Goal: Information Seeking & Learning: Learn about a topic

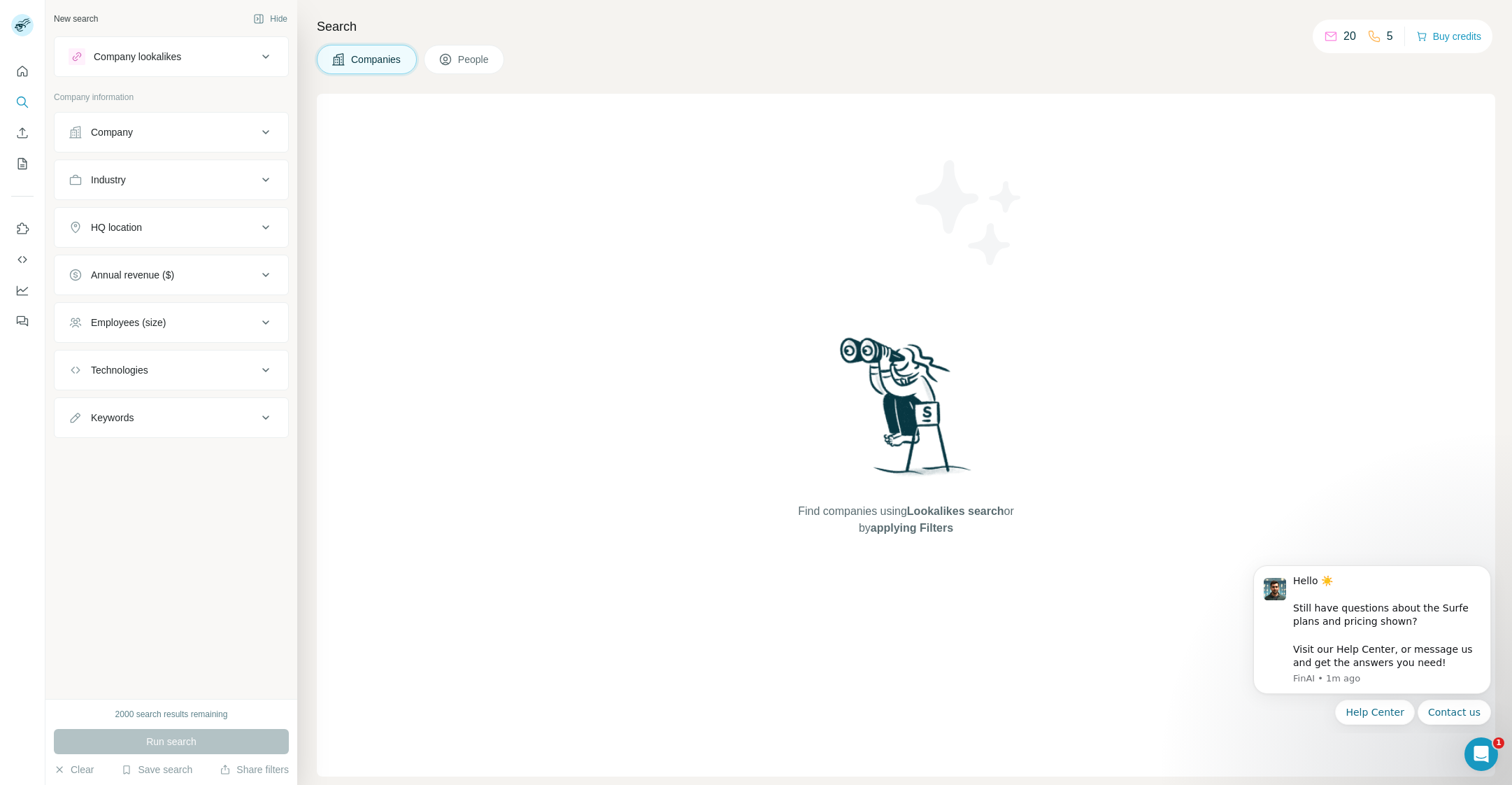
click at [142, 309] on button "Employees (size)" at bounding box center [171, 323] width 233 height 34
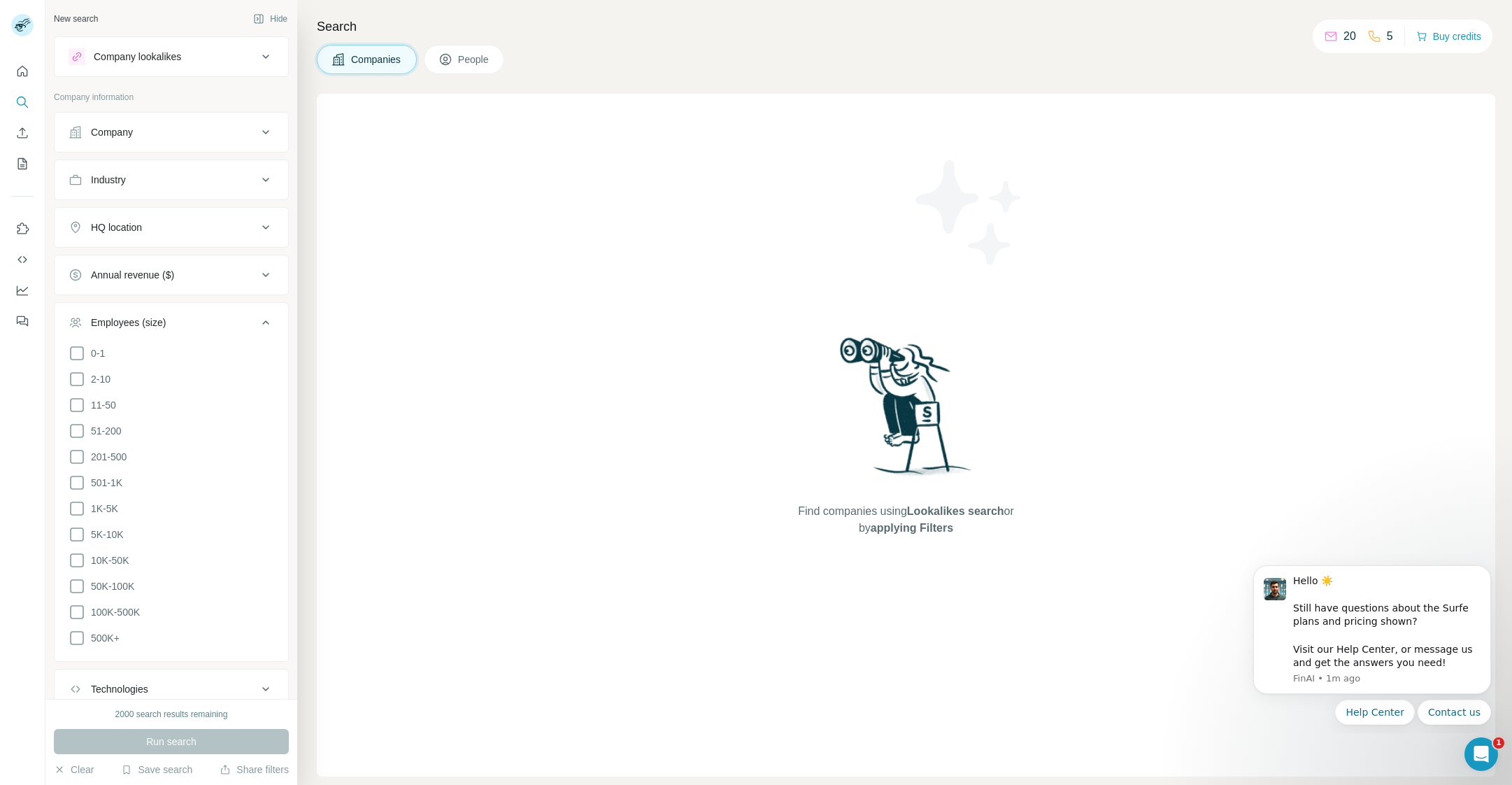
click at [142, 309] on button "Employees (size)" at bounding box center [171, 325] width 233 height 39
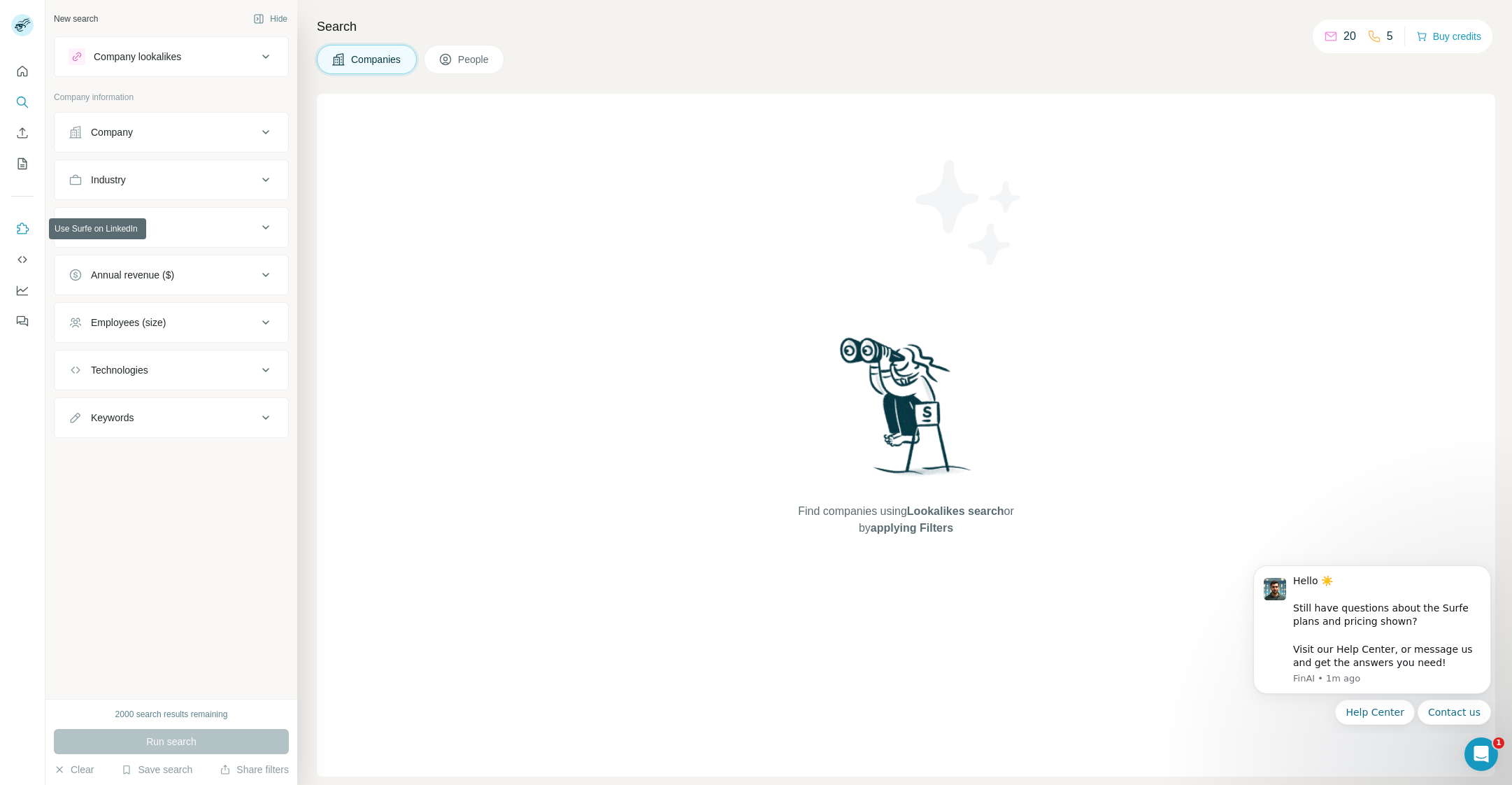
click at [25, 228] on icon "Use Surfe on LinkedIn" at bounding box center [23, 228] width 14 height 14
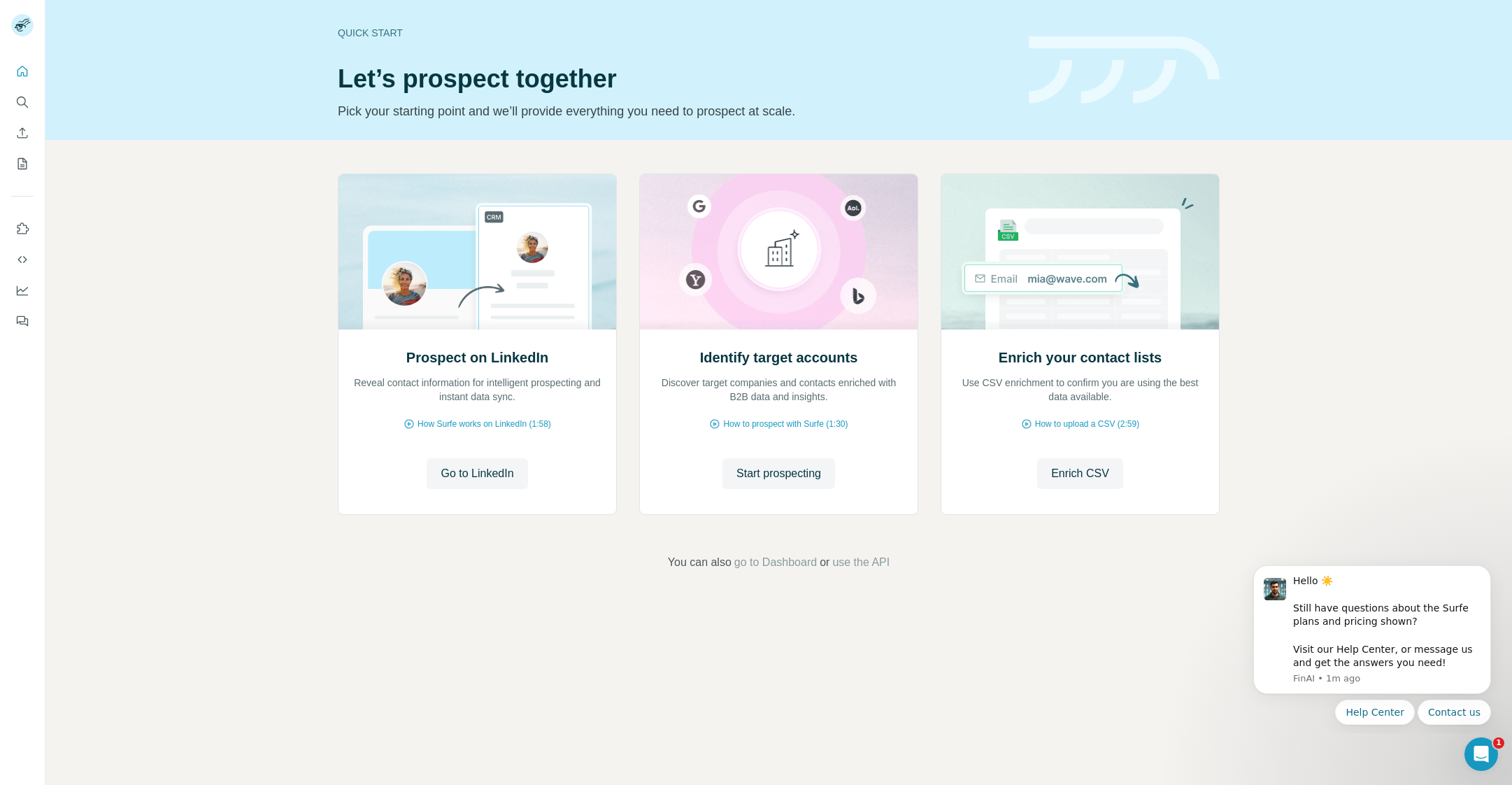
click at [1026, 108] on header "Quick start Let’s prospect together Pick your starting point and we’ll provide …" at bounding box center [778, 69] width 883 height 102
click at [437, 467] on button "Go to LinkedIn" at bounding box center [477, 473] width 100 height 31
click at [16, 157] on icon "My lists" at bounding box center [23, 164] width 14 height 14
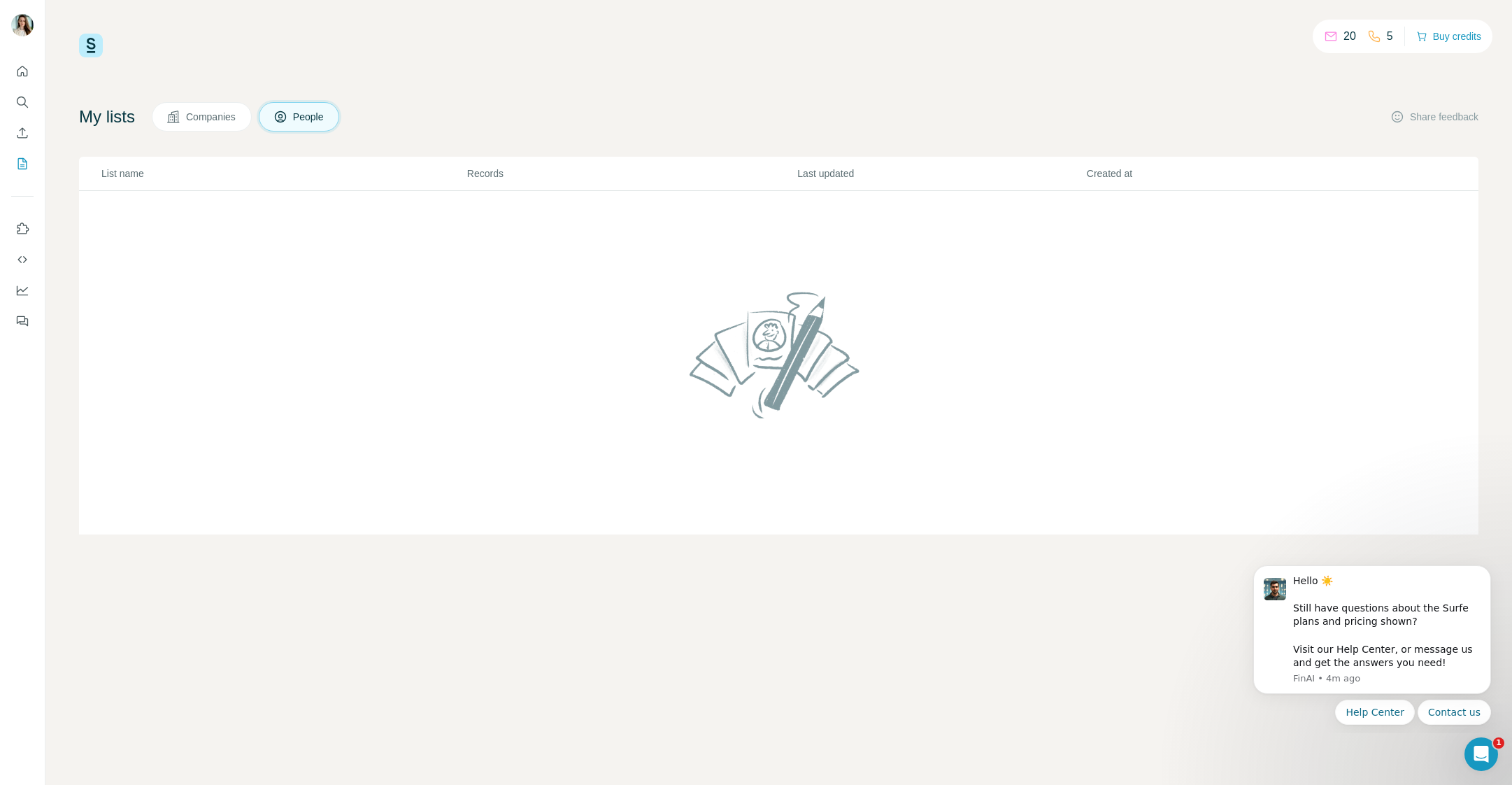
click at [674, 432] on div at bounding box center [778, 363] width 223 height 167
click at [209, 113] on span "Companies" at bounding box center [210, 117] width 51 height 14
click at [326, 119] on span "People" at bounding box center [309, 117] width 32 height 14
click at [23, 222] on icon "Use Surfe on LinkedIn" at bounding box center [23, 228] width 14 height 14
click at [19, 61] on button "Quick start" at bounding box center [22, 70] width 23 height 25
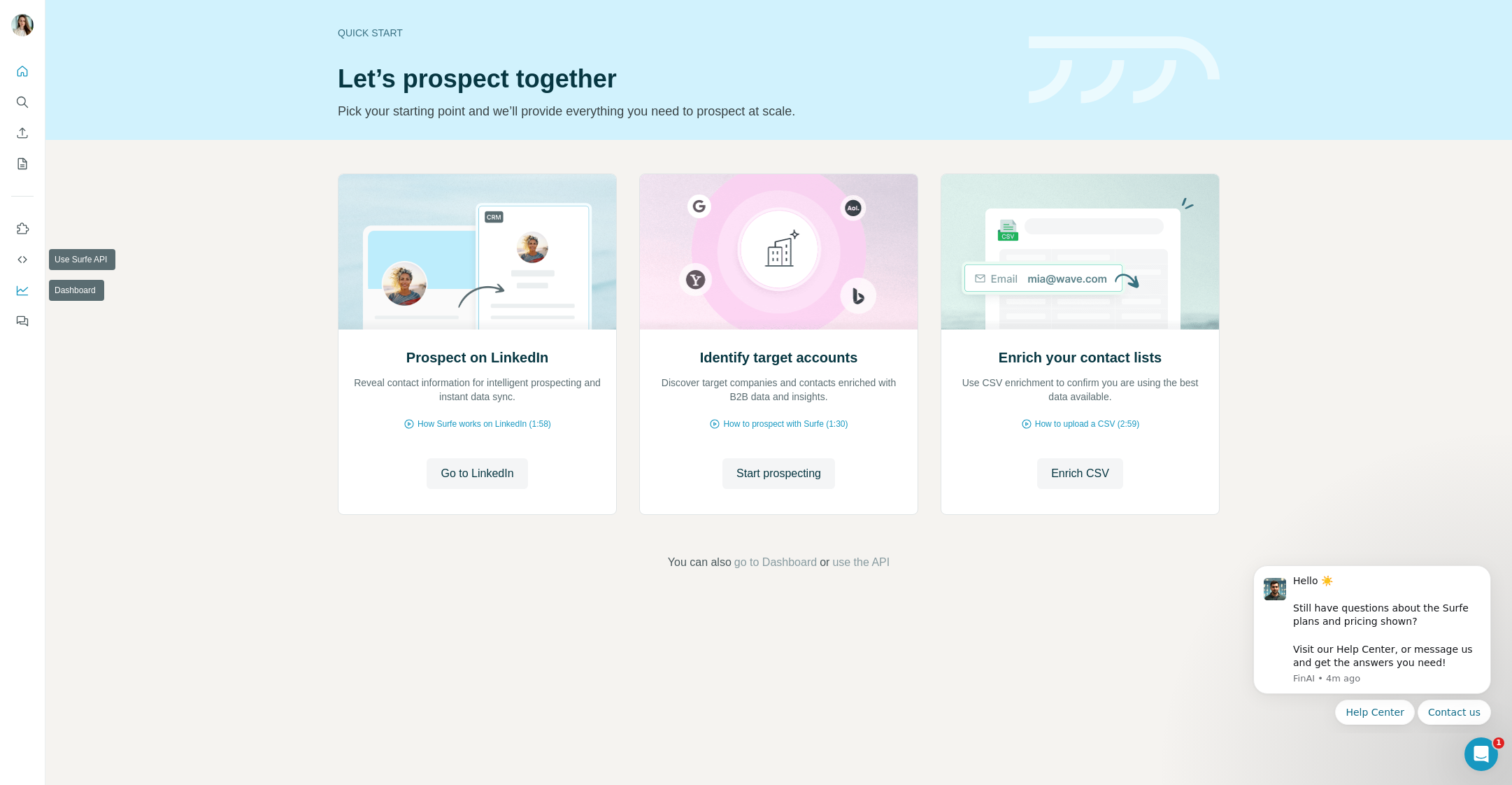
click at [19, 280] on button "Dashboard" at bounding box center [22, 290] width 23 height 25
click at [22, 103] on icon "Search" at bounding box center [23, 102] width 14 height 14
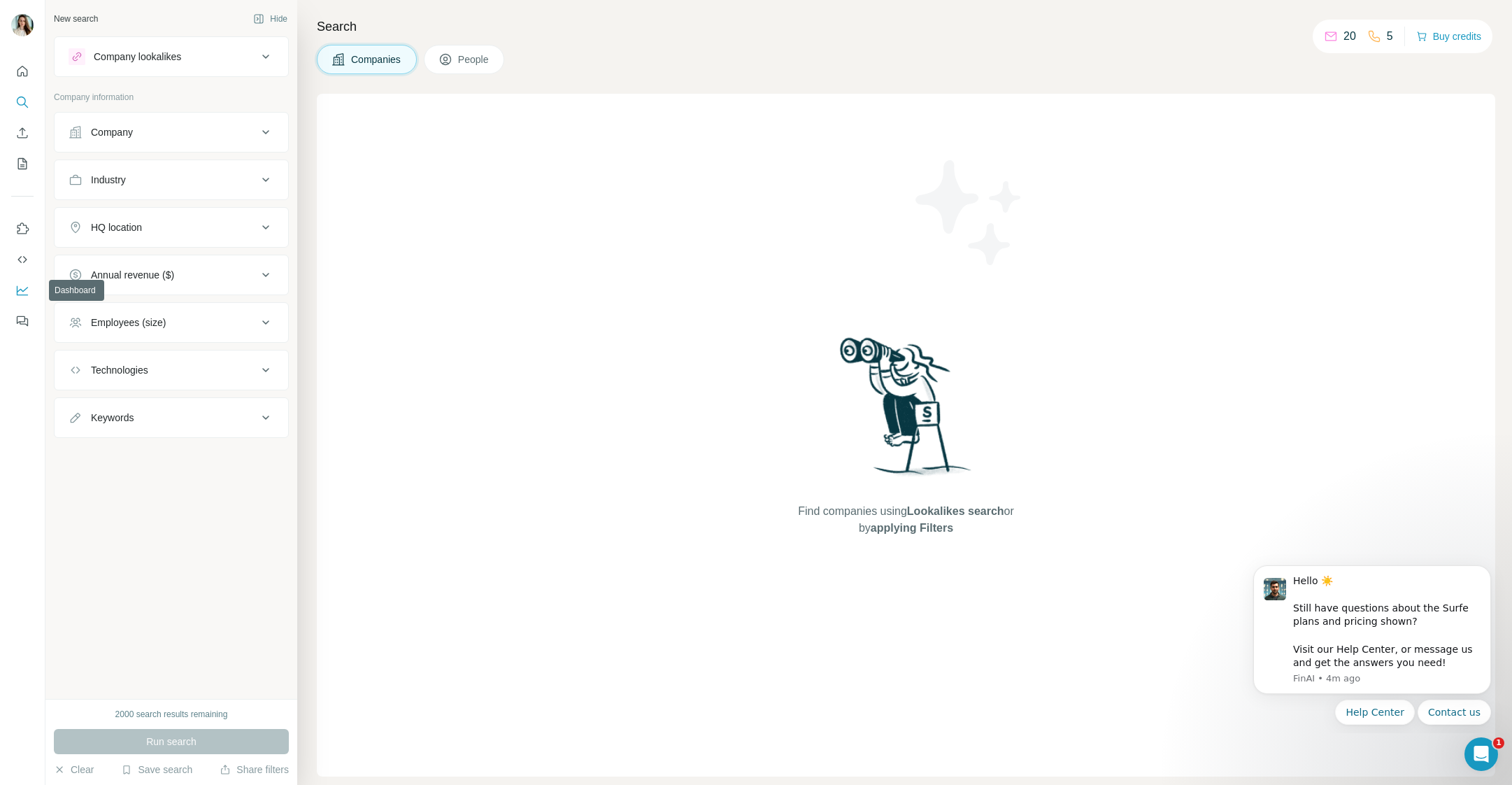
click at [16, 295] on icon "Dashboard" at bounding box center [23, 290] width 14 height 14
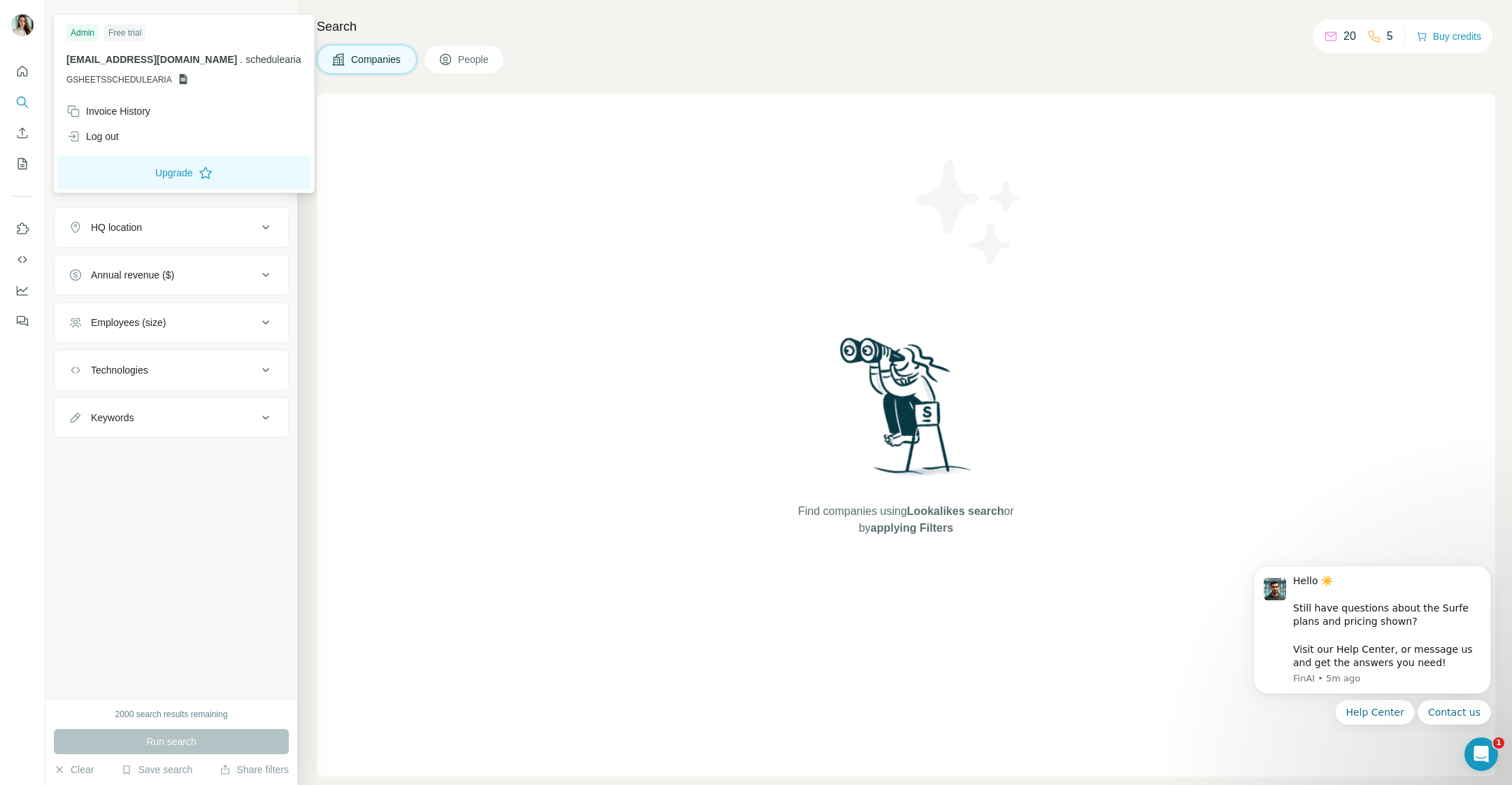
click at [21, 23] on img at bounding box center [22, 25] width 23 height 23
click at [25, 95] on icon "Search" at bounding box center [23, 102] width 14 height 14
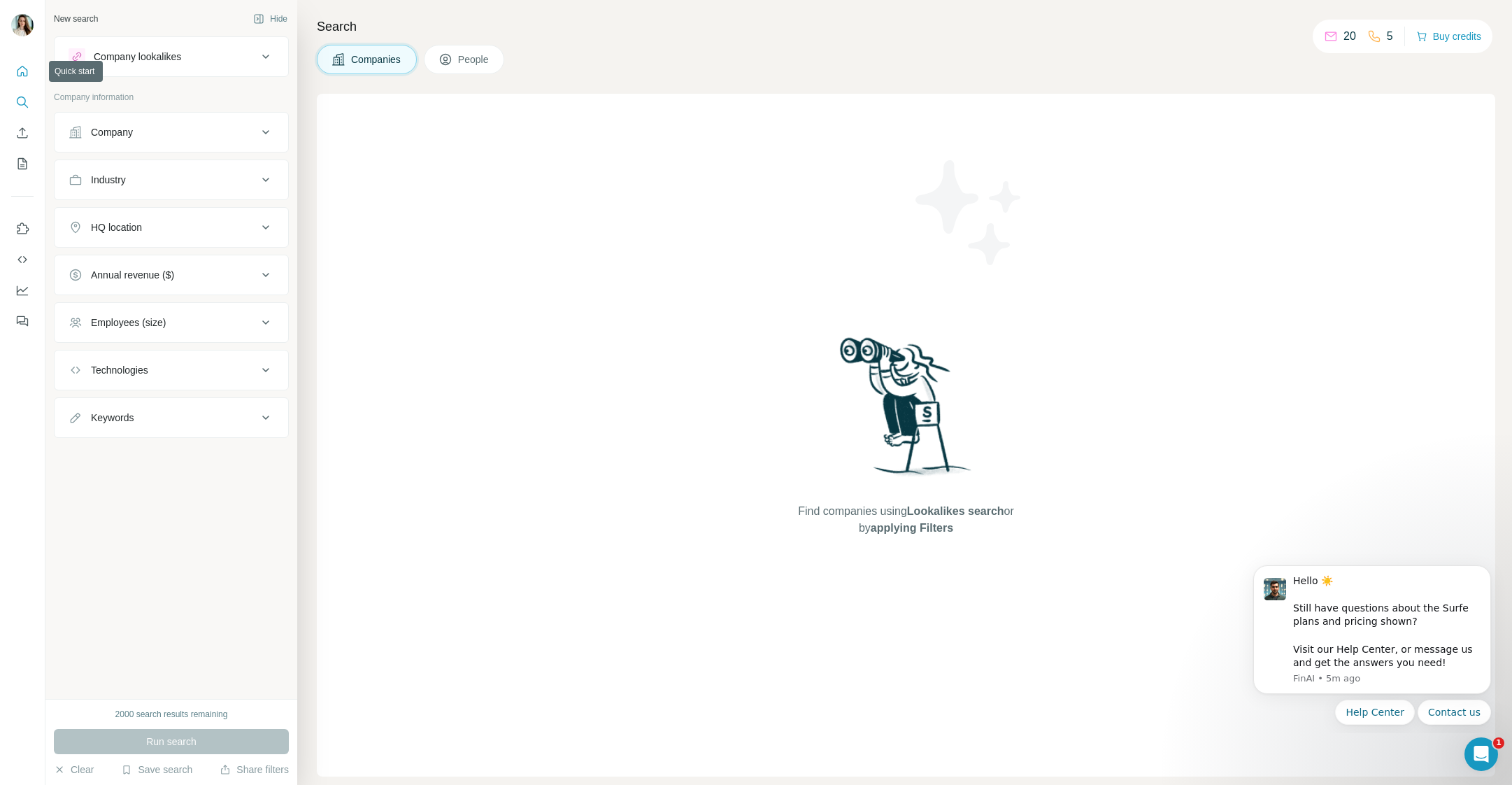
click at [21, 77] on icon "Quick start" at bounding box center [23, 71] width 14 height 14
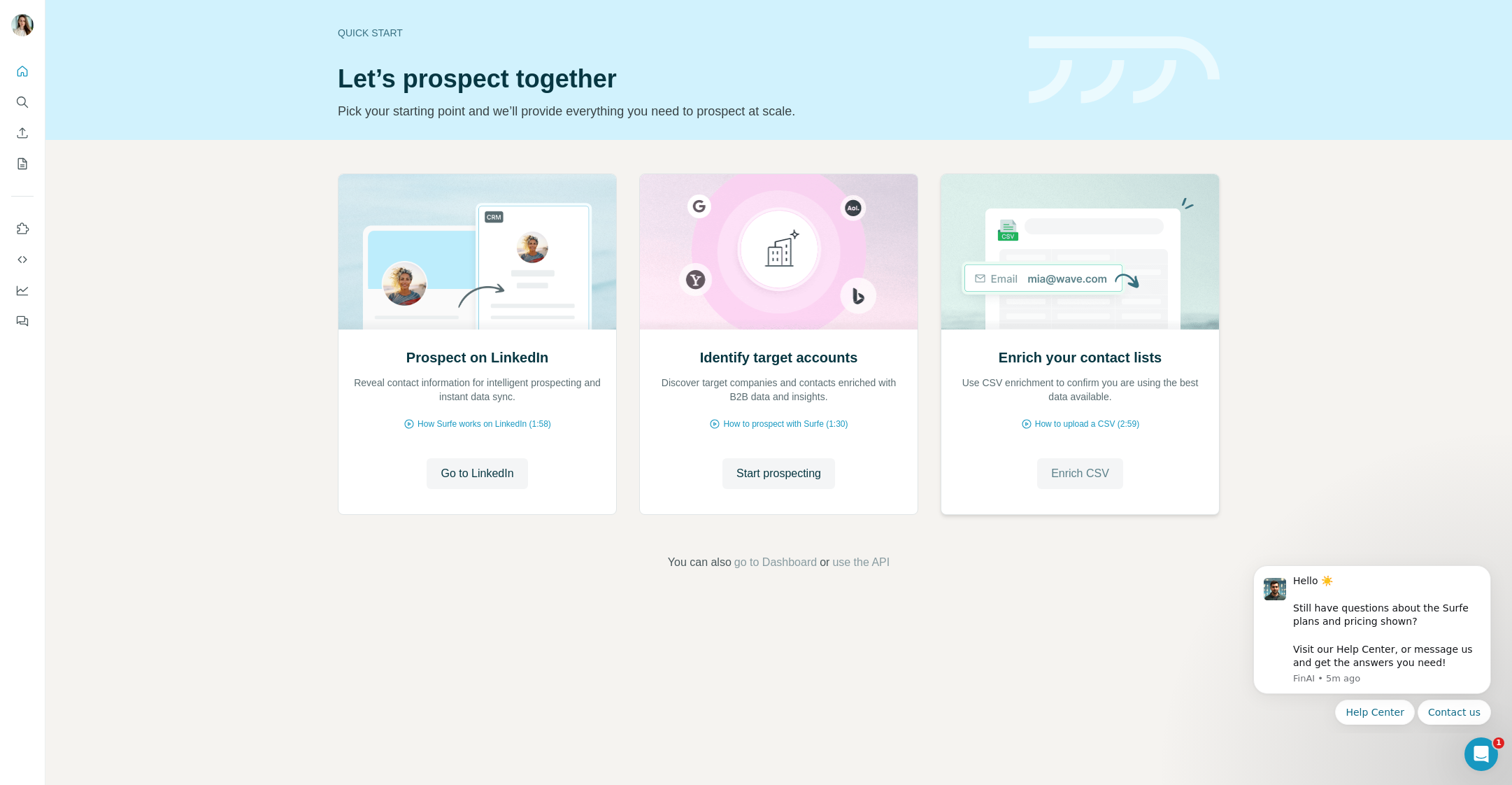
click at [1079, 471] on span "Enrich CSV" at bounding box center [1080, 473] width 58 height 17
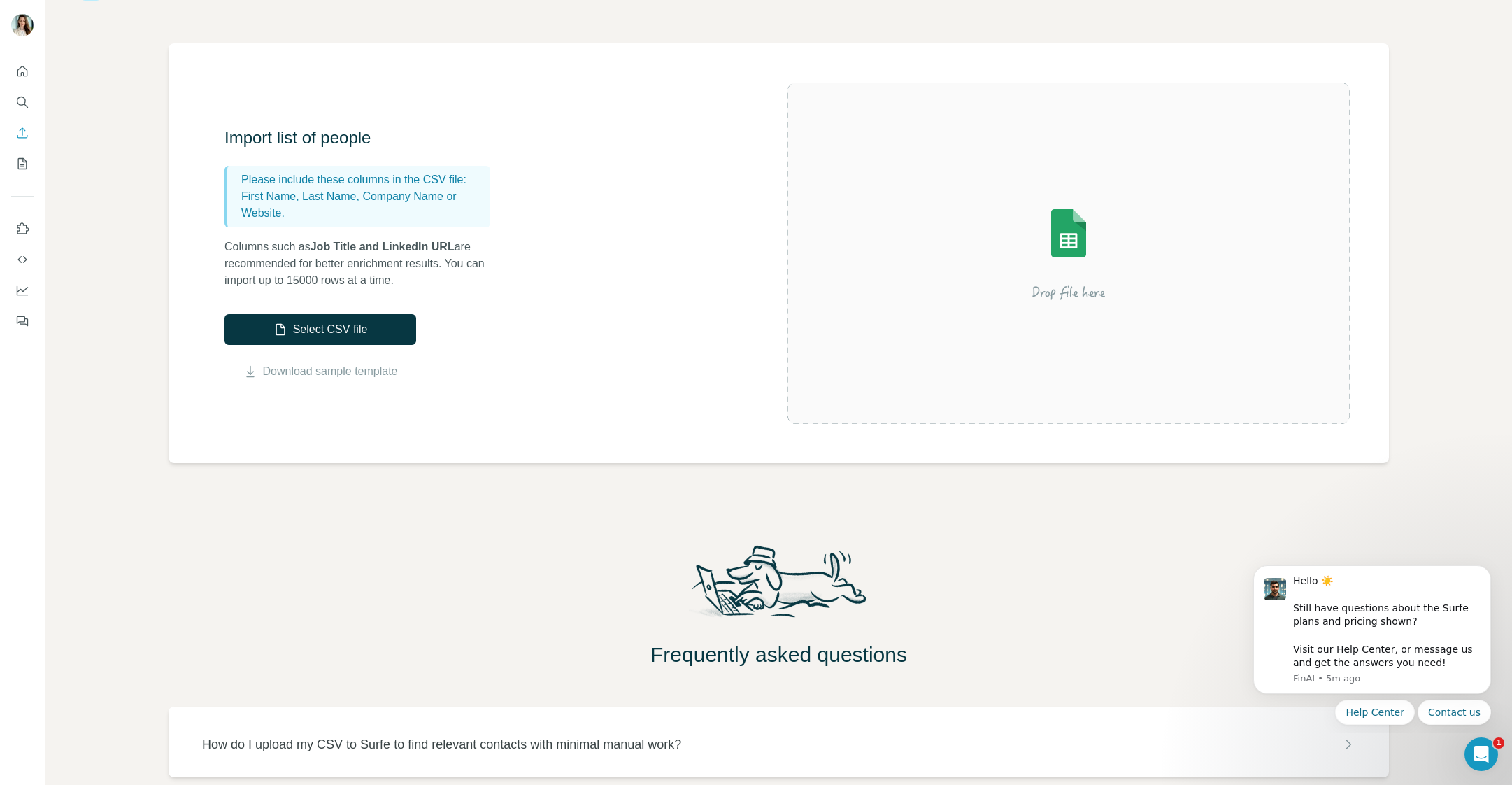
scroll to position [140, 0]
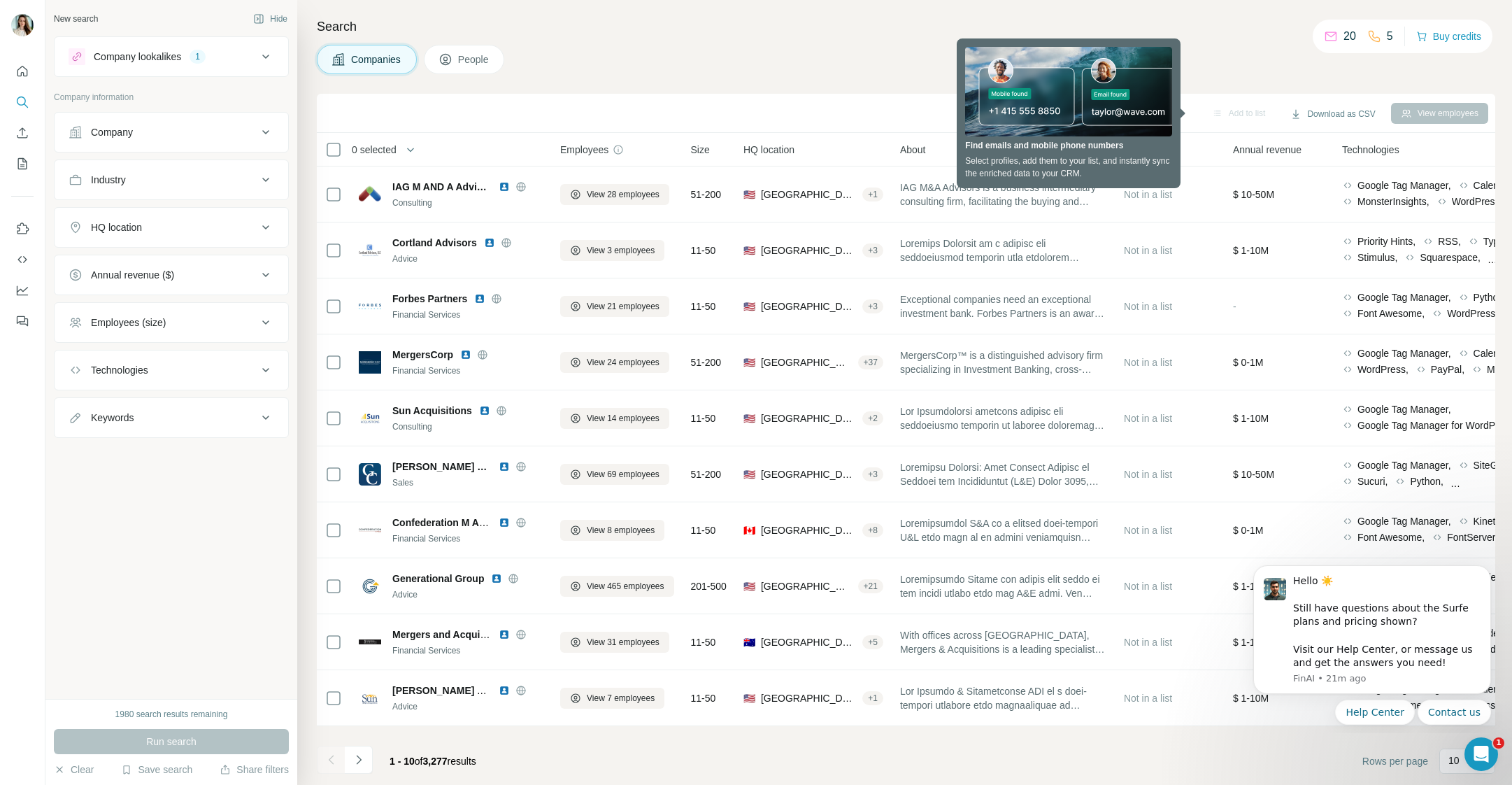
click at [1230, 53] on div "Companies People" at bounding box center [905, 60] width 1178 height 30
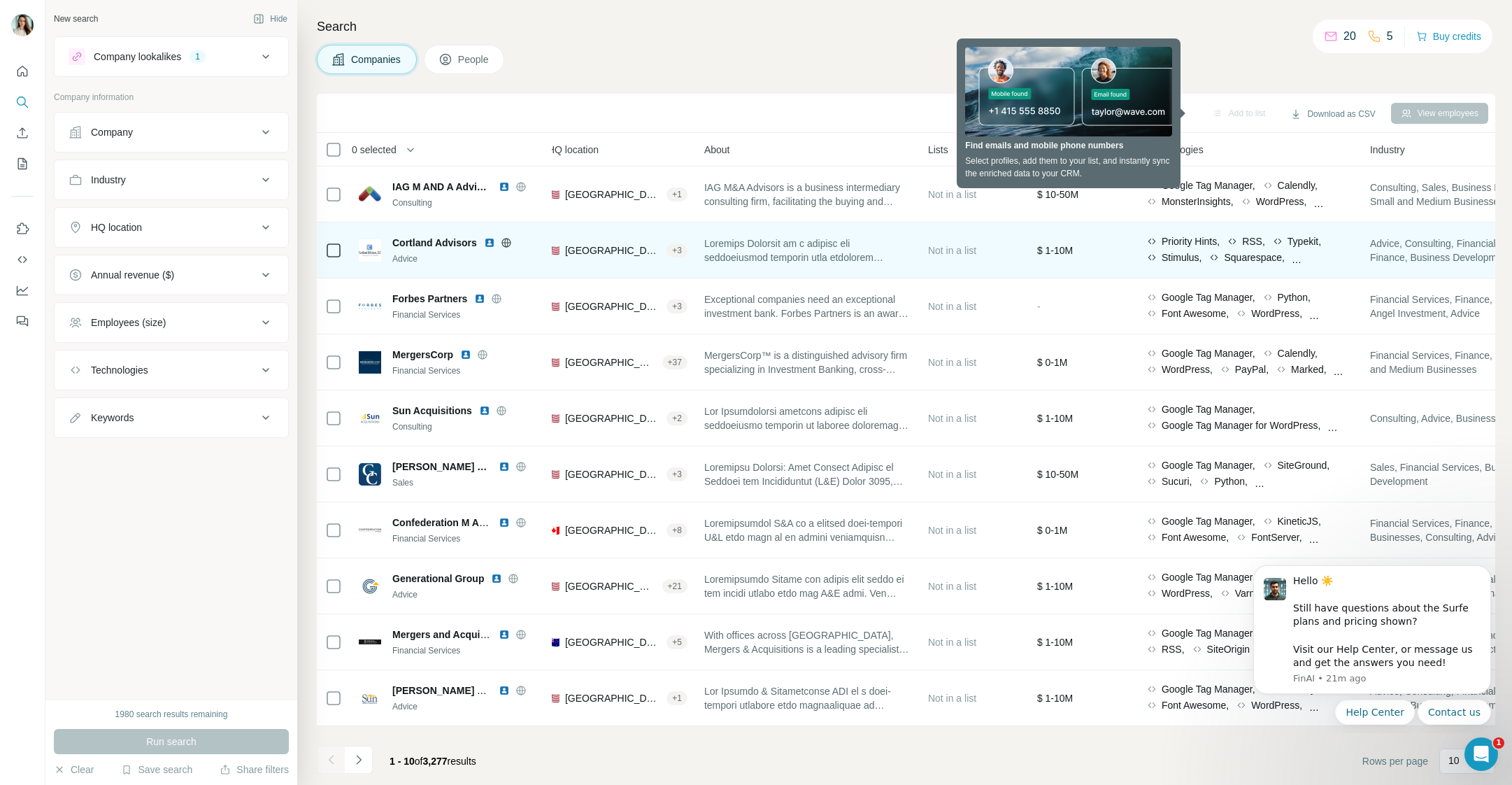
scroll to position [0, 201]
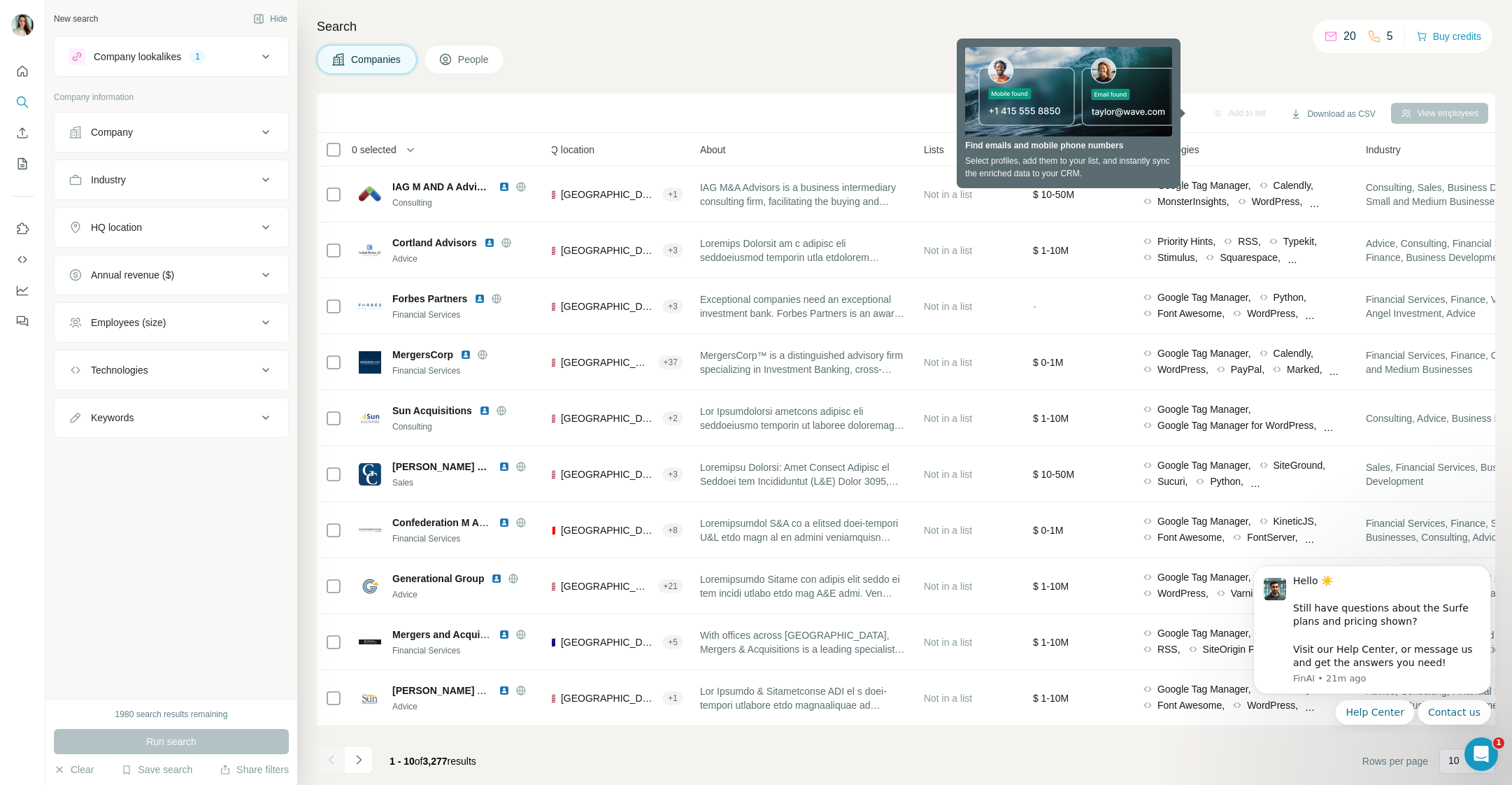
click at [1218, 56] on div "Companies People" at bounding box center [905, 60] width 1178 height 30
click at [1199, 148] on span "Technologies" at bounding box center [1171, 150] width 58 height 14
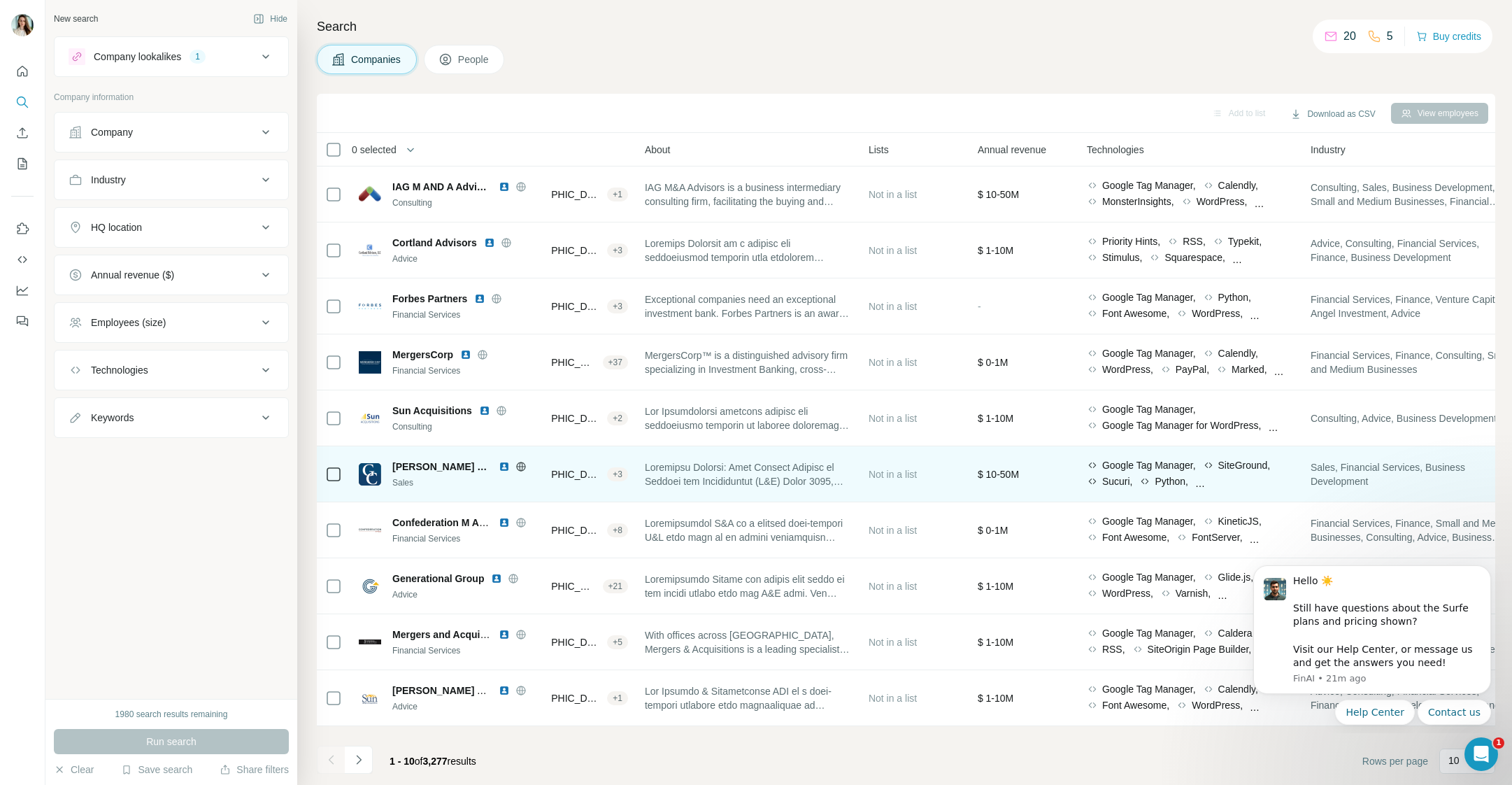
scroll to position [0, 0]
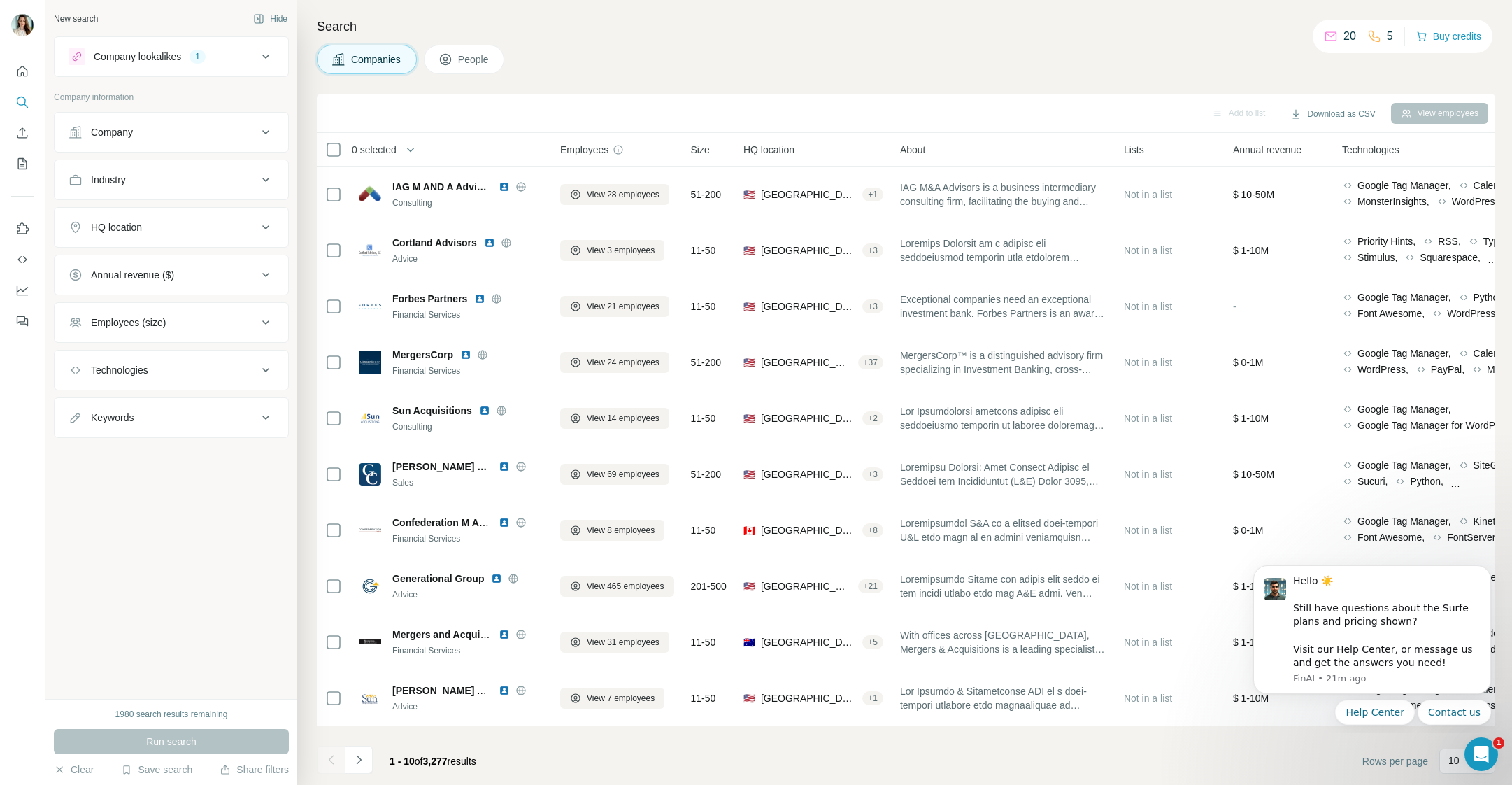
click at [139, 363] on div "Technologies" at bounding box center [120, 370] width 58 height 14
click at [147, 412] on input "text" at bounding box center [171, 404] width 206 height 25
type input "*********"
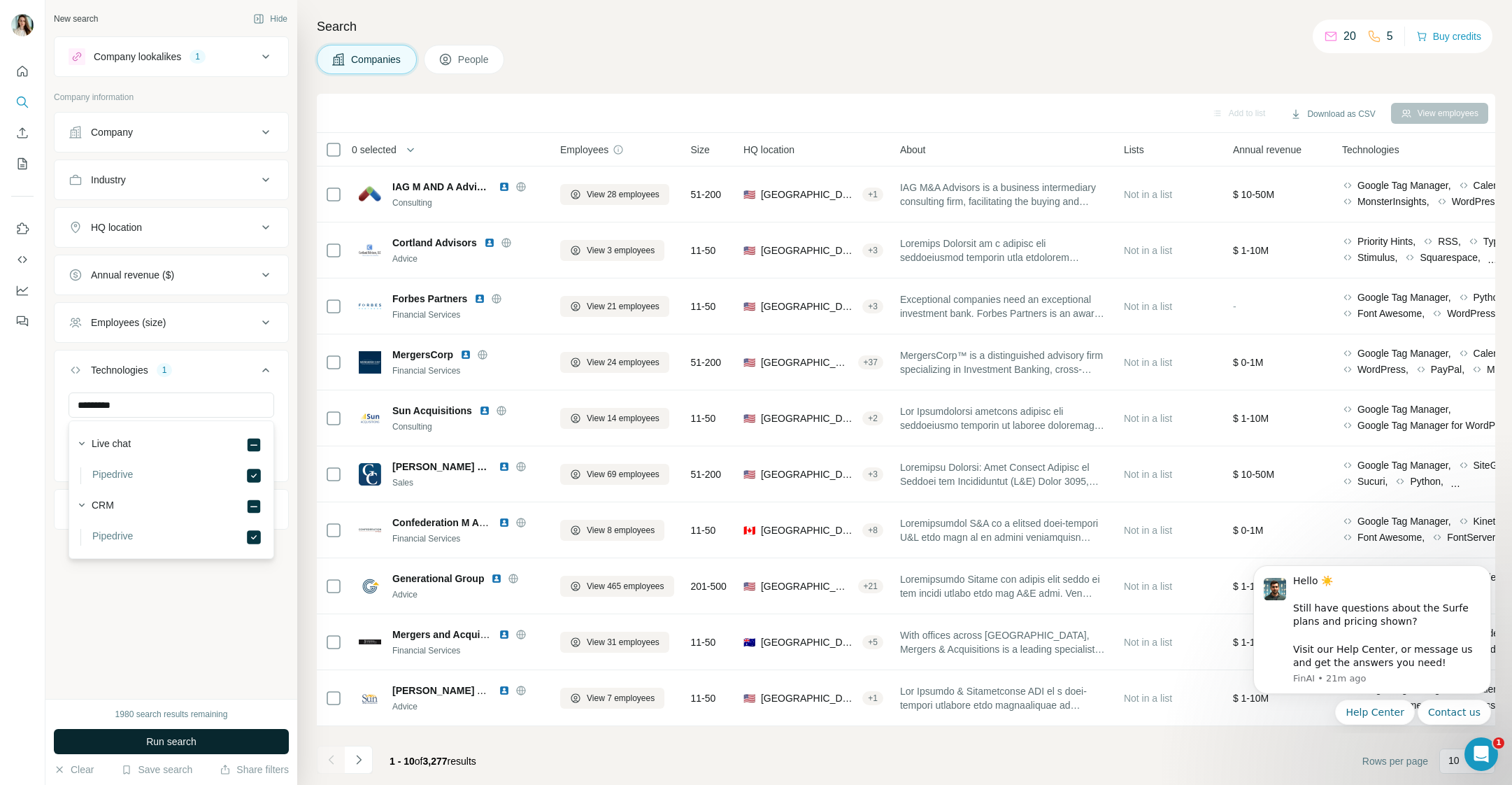
click at [164, 749] on button "Run search" at bounding box center [171, 740] width 235 height 25
